Goal: Information Seeking & Learning: Learn about a topic

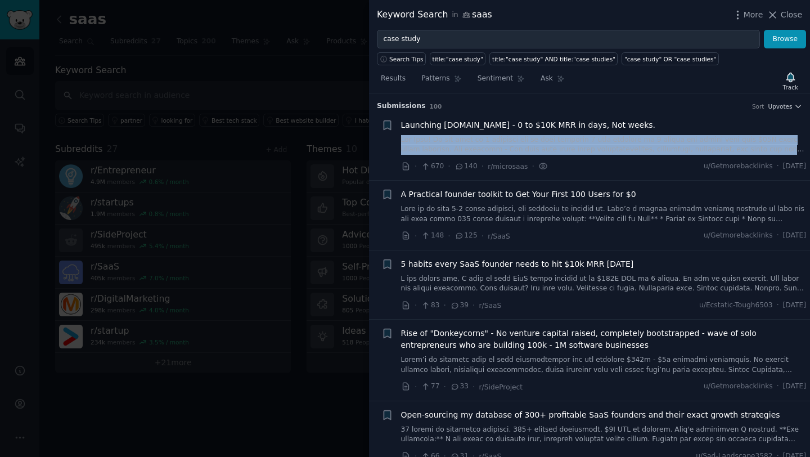
scroll to position [27, 0]
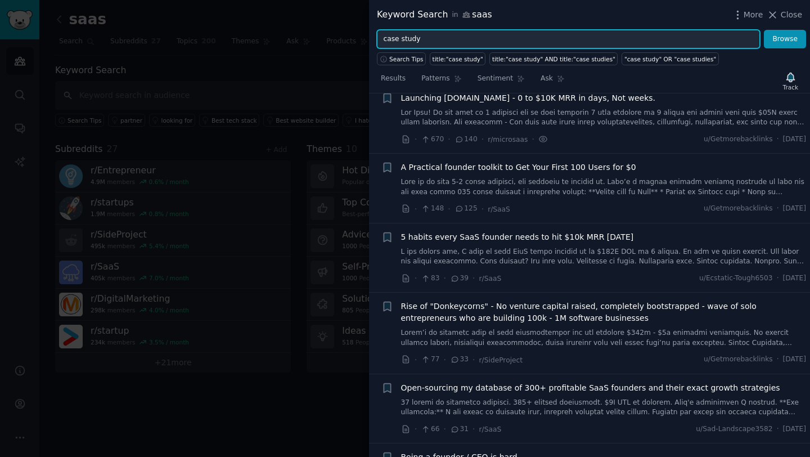
click at [606, 37] on input "case study" at bounding box center [568, 39] width 383 height 19
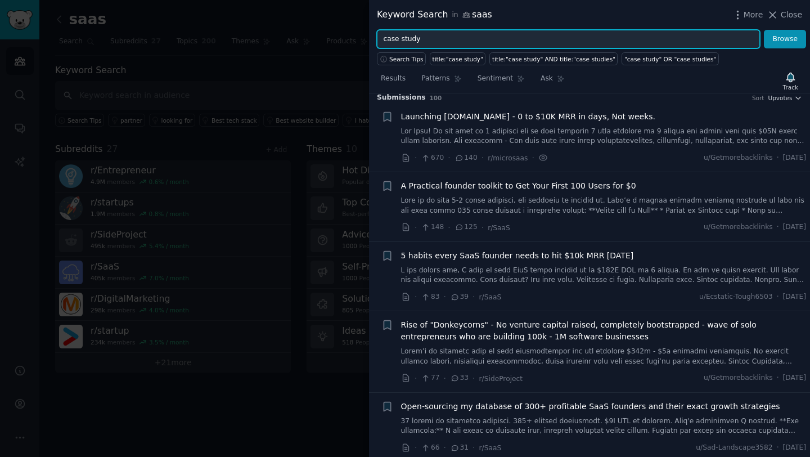
scroll to position [0, 0]
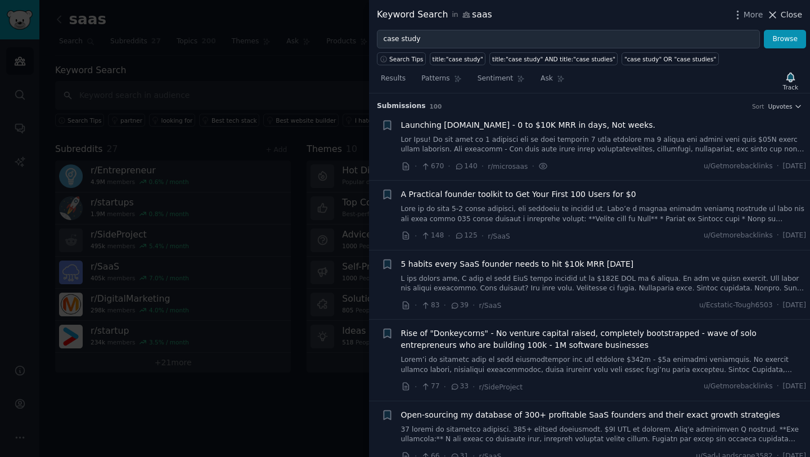
click at [784, 15] on span "Close" at bounding box center [791, 15] width 21 height 12
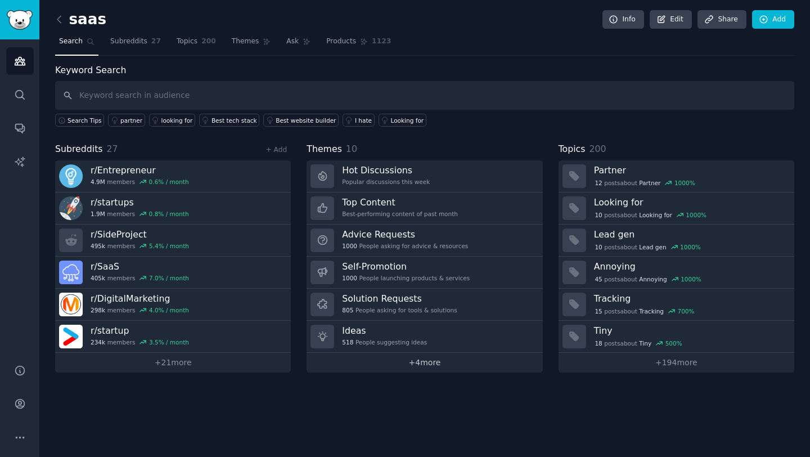
click at [398, 362] on link "+ 4 more" at bounding box center [425, 363] width 236 height 20
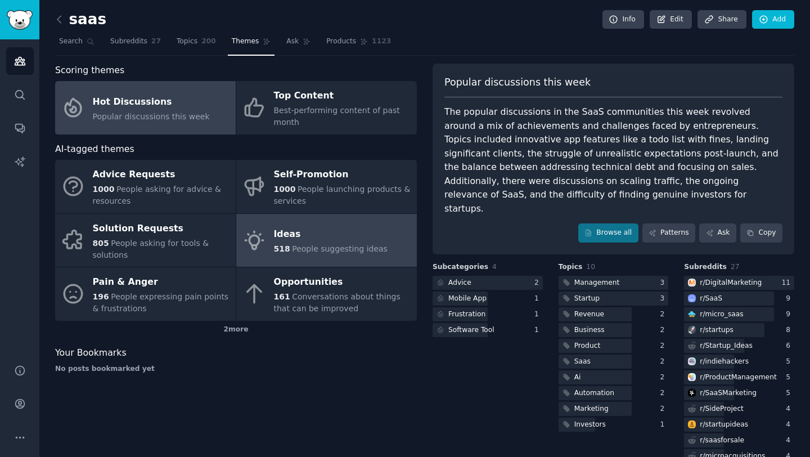
click at [335, 262] on link "Ideas 518 People suggesting ideas" at bounding box center [326, 240] width 181 height 53
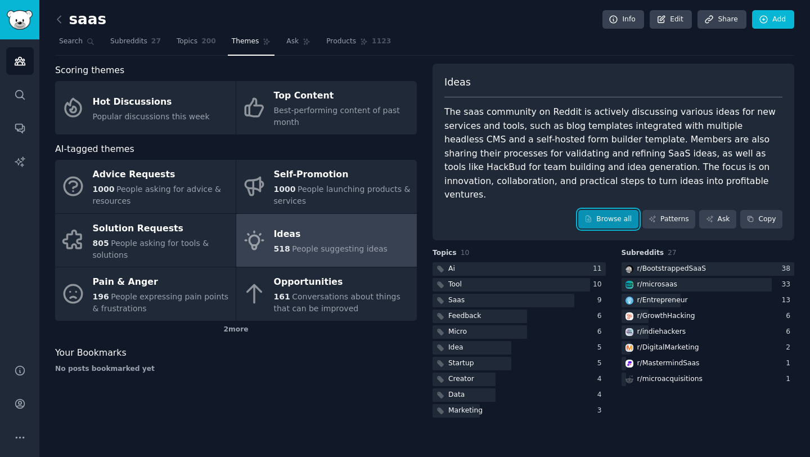
click at [604, 210] on link "Browse all" at bounding box center [608, 219] width 60 height 19
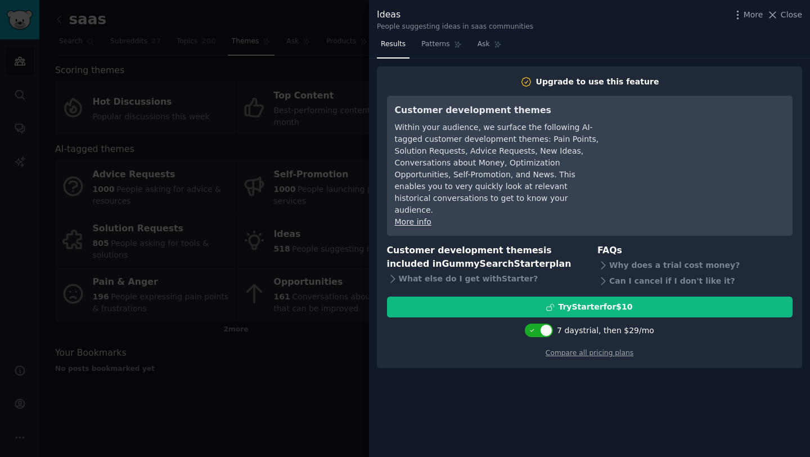
click at [786, 2] on div "Ideas People suggesting ideas in saas communities More Close" at bounding box center [589, 17] width 441 height 35
click at [785, 9] on span "Close" at bounding box center [791, 15] width 21 height 12
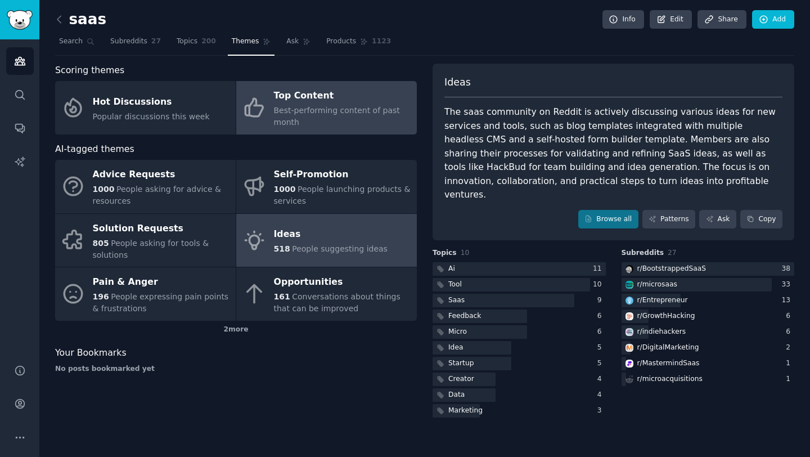
click at [296, 101] on div "Top Content" at bounding box center [342, 96] width 137 height 18
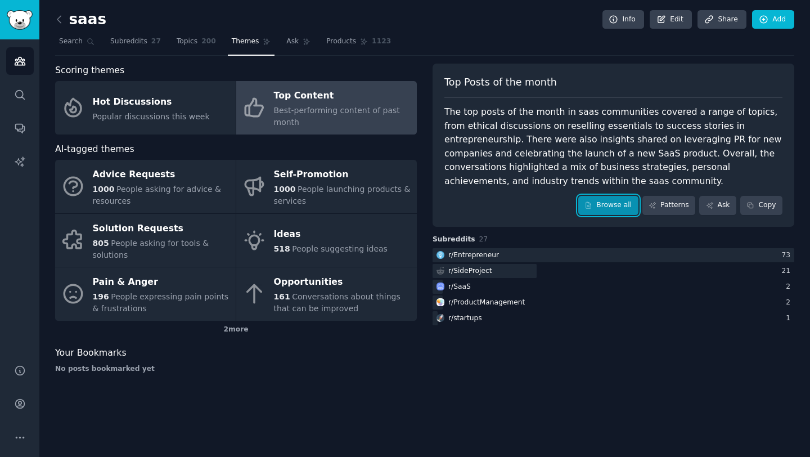
click at [630, 209] on link "Browse all" at bounding box center [608, 205] width 60 height 19
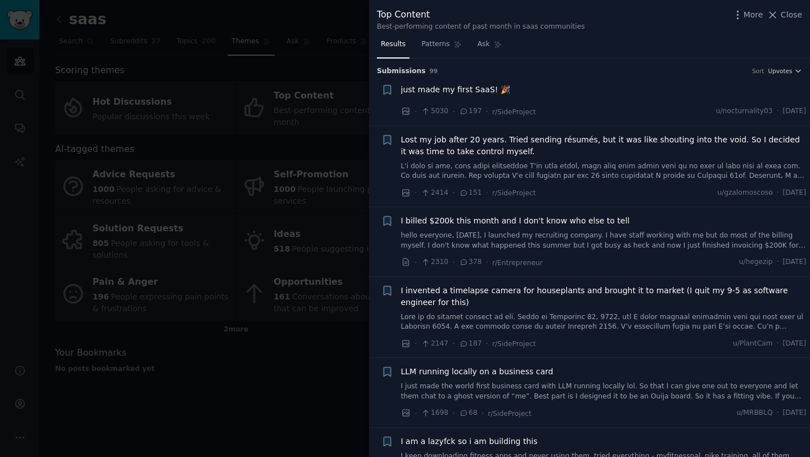
click at [465, 87] on span "just made my first SaaS! 🎉" at bounding box center [455, 90] width 109 height 12
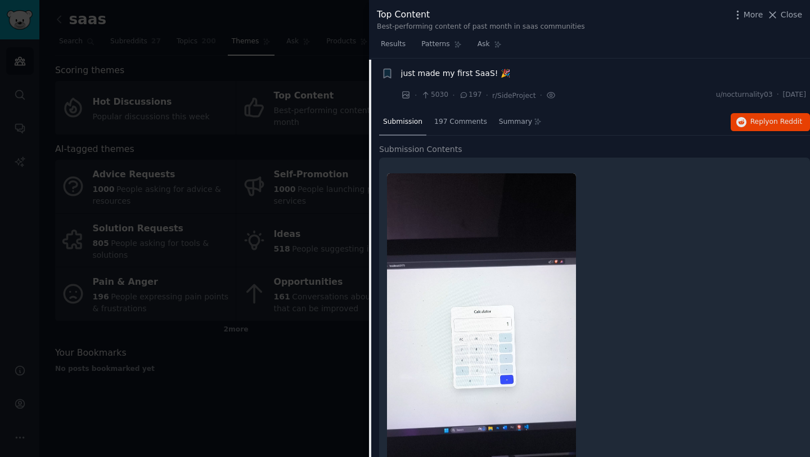
scroll to position [17, 0]
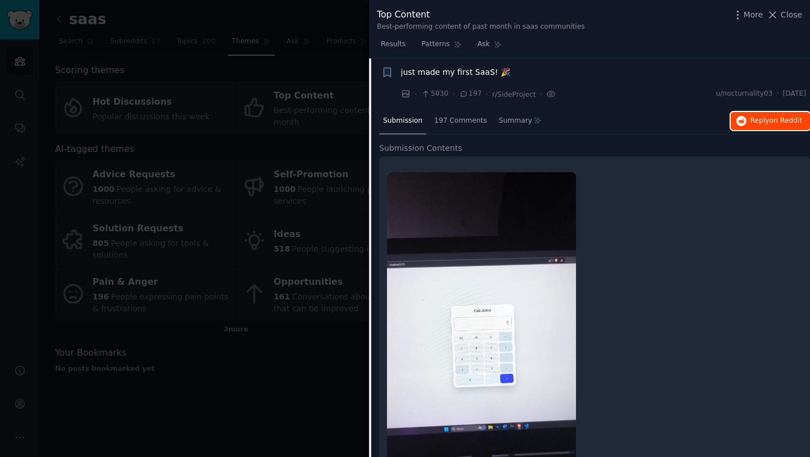
click at [755, 124] on span "Reply on Reddit" at bounding box center [777, 121] width 52 height 10
click at [467, 74] on span "just made my first SaaS! 🎉" at bounding box center [455, 72] width 109 height 12
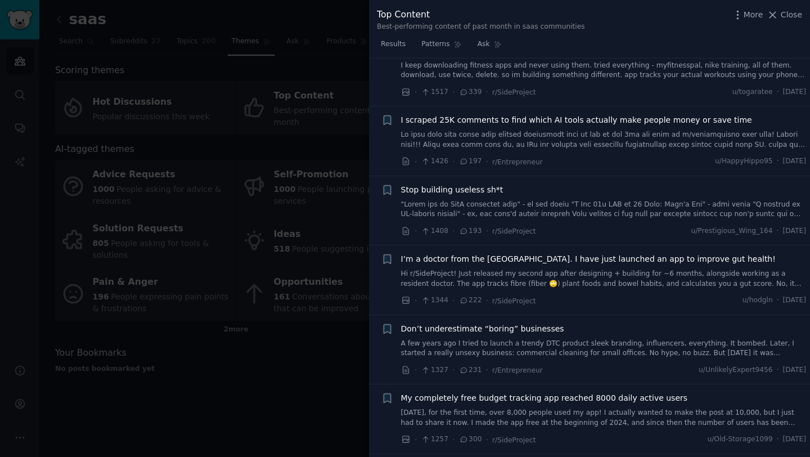
scroll to position [391, 0]
click at [527, 142] on link at bounding box center [604, 139] width 406 height 20
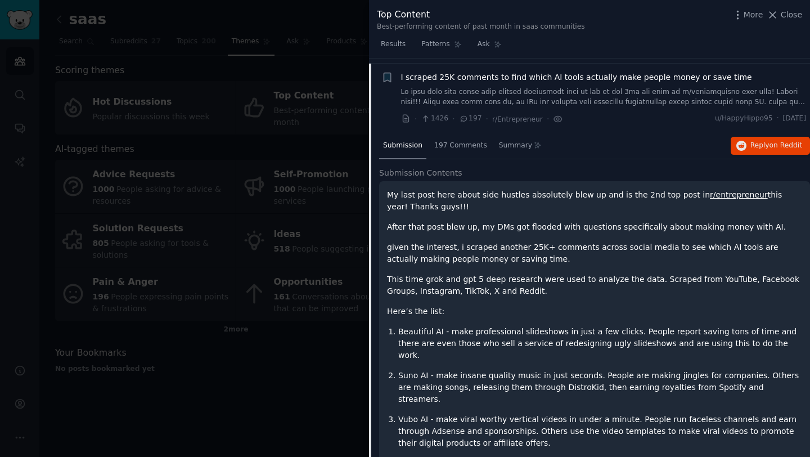
scroll to position [438, 0]
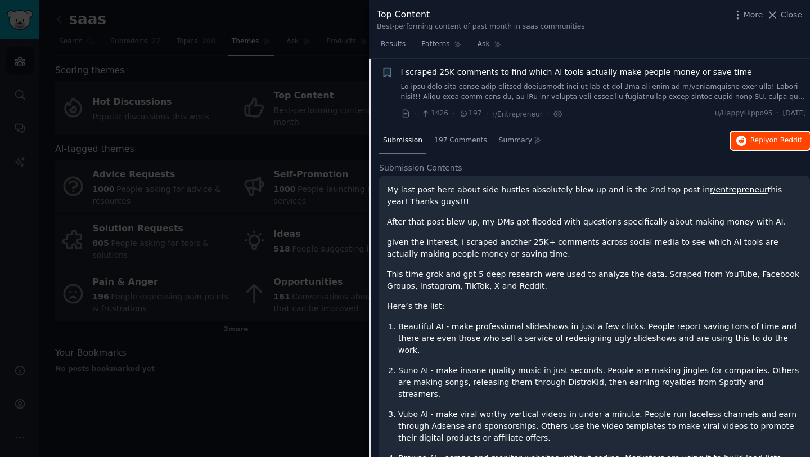
click at [742, 141] on icon "button" at bounding box center [742, 141] width 10 height 10
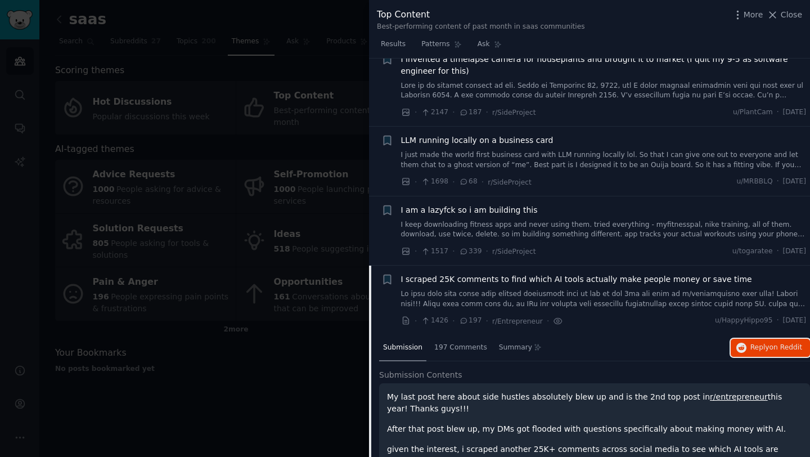
scroll to position [294, 0]
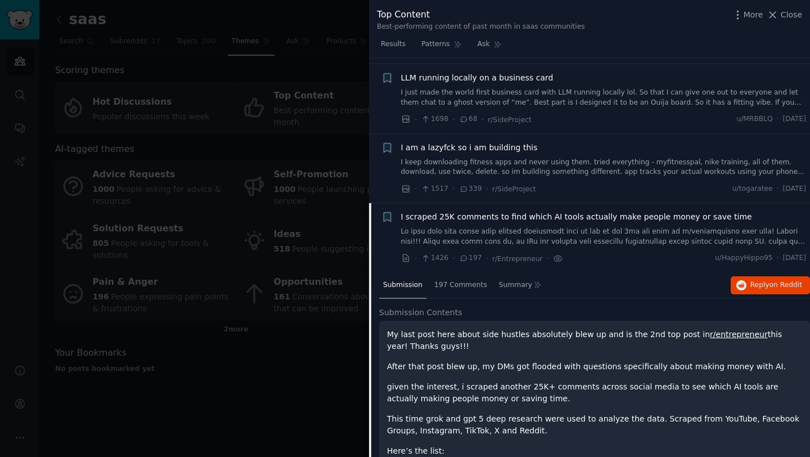
click at [494, 236] on link at bounding box center [604, 237] width 406 height 20
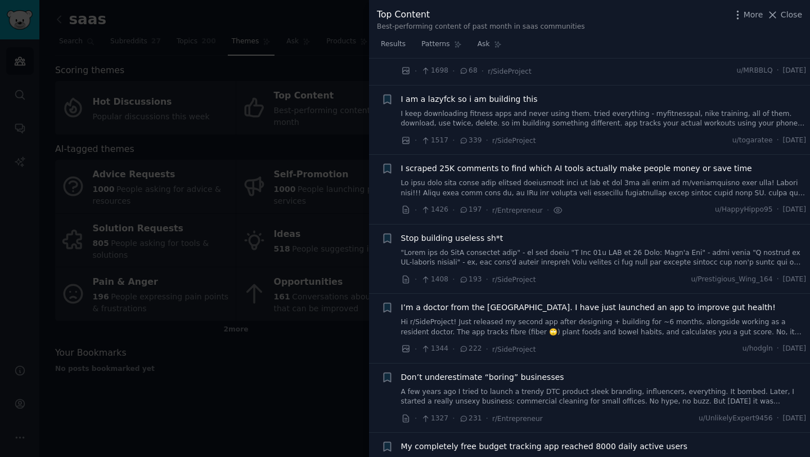
scroll to position [340, 0]
click at [484, 192] on link at bounding box center [604, 190] width 406 height 20
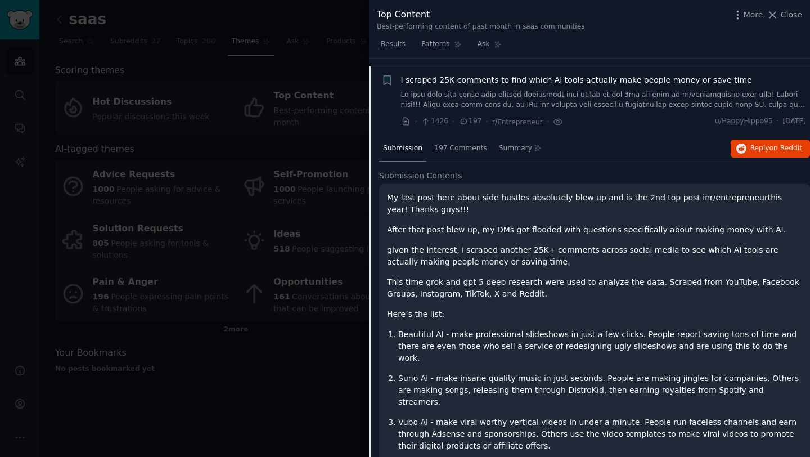
scroll to position [438, 0]
